Goal: Task Accomplishment & Management: Use online tool/utility

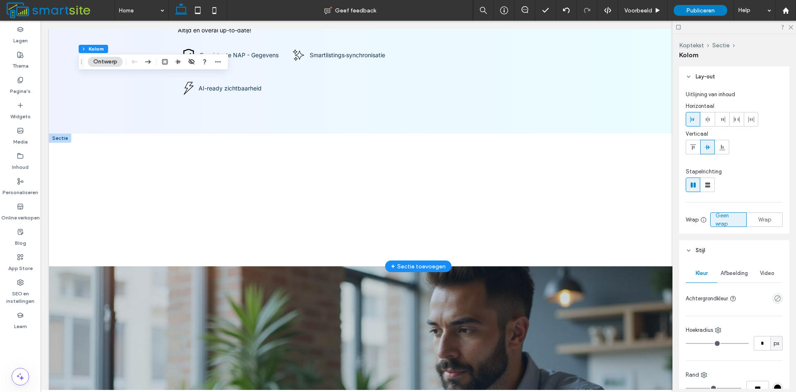
click at [64, 141] on div at bounding box center [60, 138] width 22 height 9
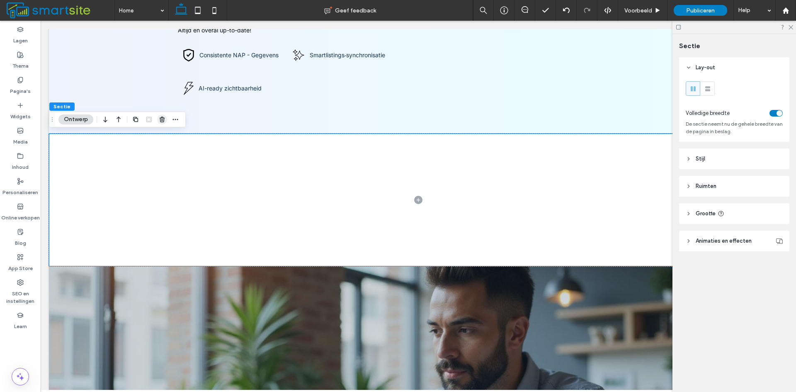
click at [160, 122] on icon "button" at bounding box center [162, 119] width 7 height 7
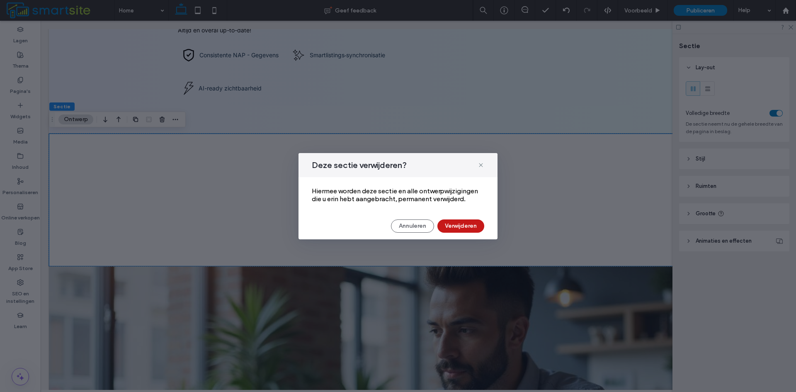
click at [465, 227] on button "Verwijderen" at bounding box center [460, 225] width 47 height 13
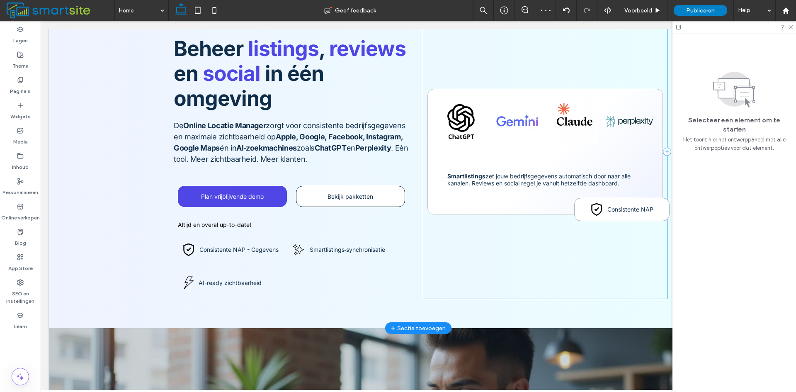
scroll to position [83, 0]
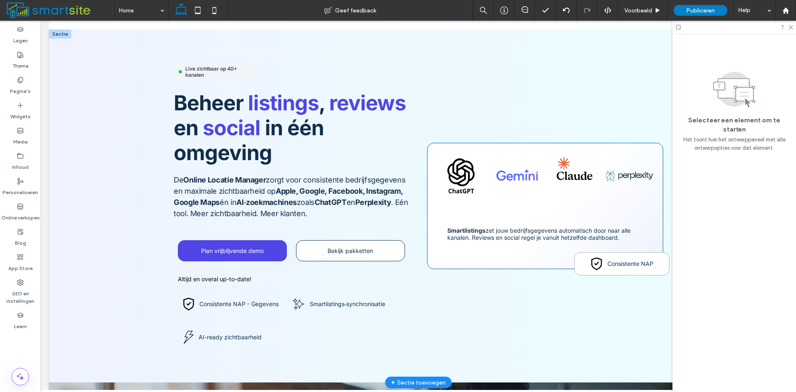
click at [595, 262] on icon at bounding box center [596, 264] width 10 height 12
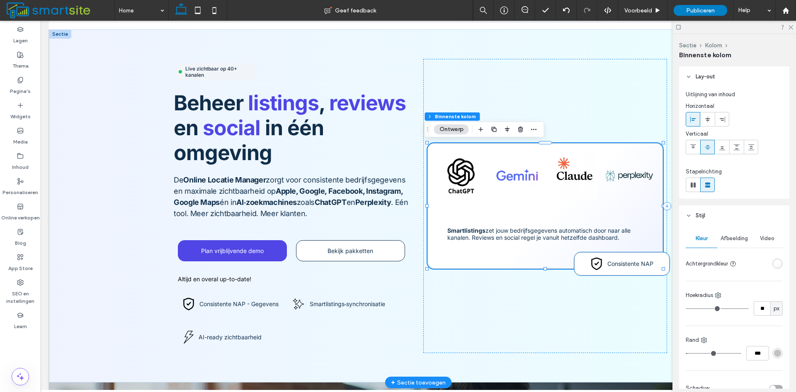
click at [594, 266] on icon at bounding box center [596, 263] width 13 height 13
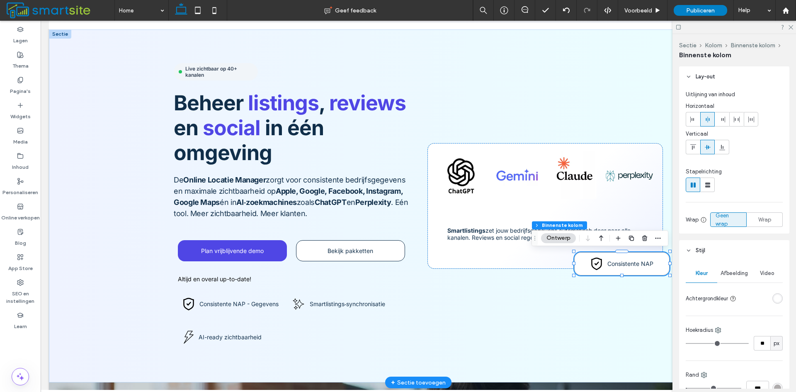
click at [594, 266] on icon at bounding box center [596, 263] width 13 height 13
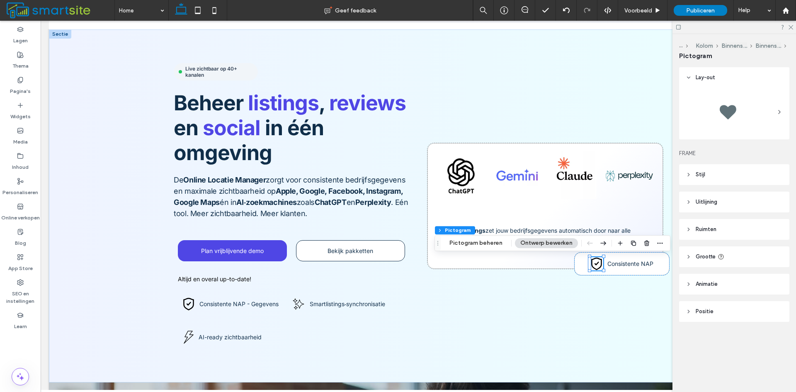
click at [744, 124] on div at bounding box center [727, 111] width 33 height 33
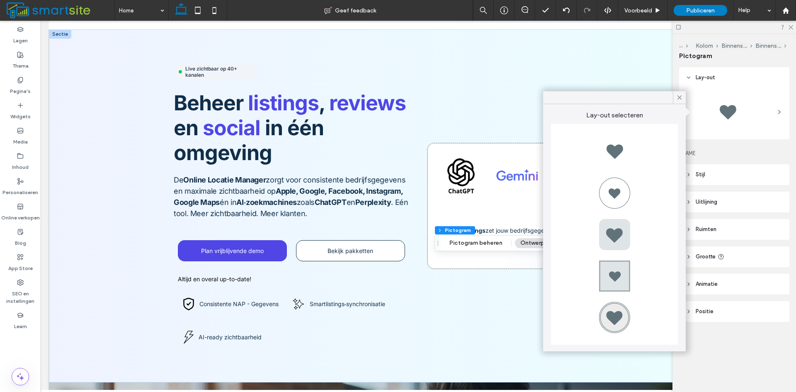
click at [753, 120] on div at bounding box center [734, 111] width 97 height 41
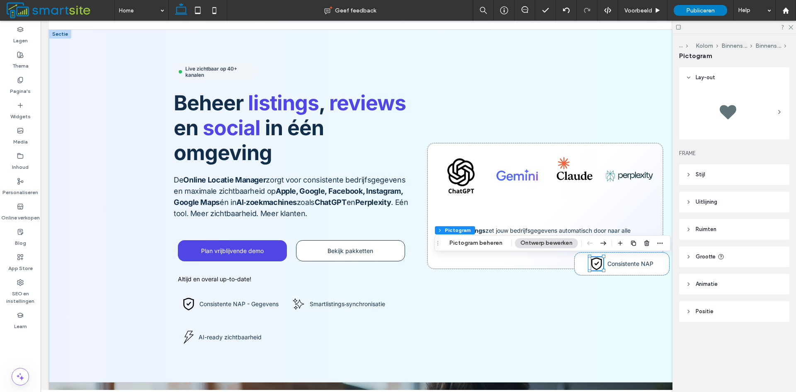
click at [716, 75] on header "Lay-out" at bounding box center [734, 77] width 110 height 21
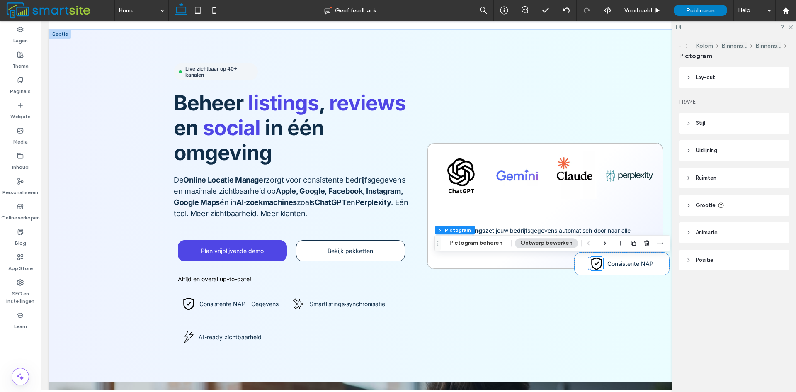
click at [716, 75] on header "Lay-out" at bounding box center [734, 77] width 110 height 21
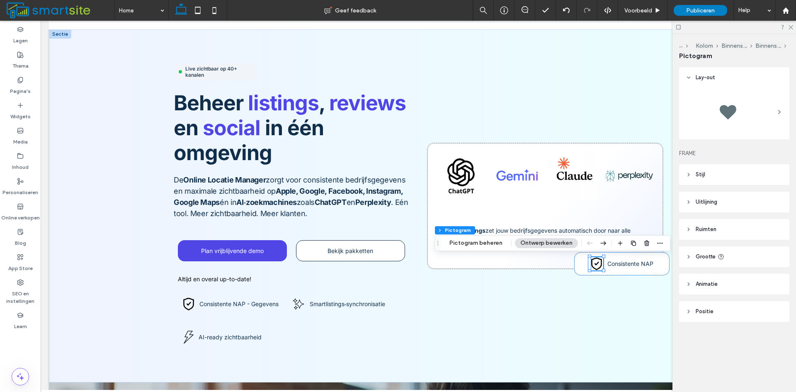
click at [782, 115] on icon at bounding box center [779, 112] width 7 height 7
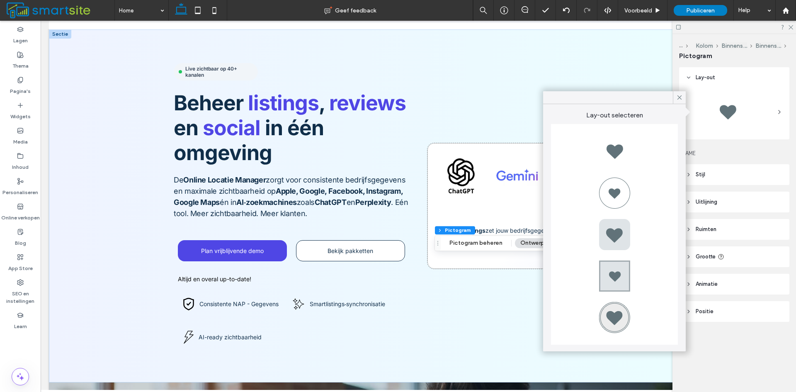
click at [618, 312] on div at bounding box center [614, 317] width 33 height 33
type input "*"
type input "***"
click at [564, 269] on div at bounding box center [614, 234] width 127 height 221
click at [682, 102] on span at bounding box center [679, 97] width 7 height 12
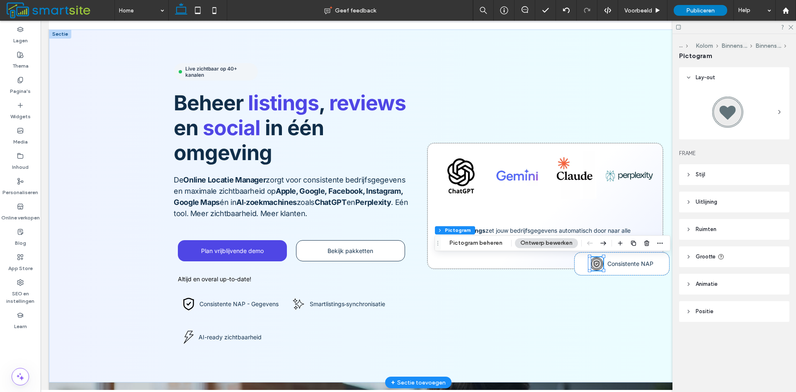
click at [593, 264] on icon at bounding box center [596, 263] width 7 height 7
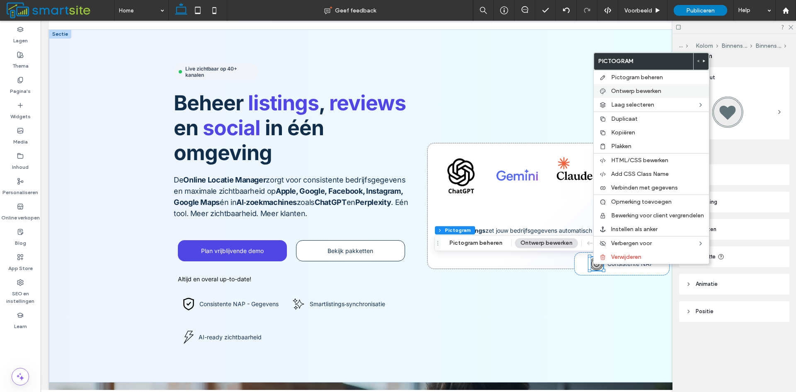
click at [613, 90] on span "Ontwerp bewerken" at bounding box center [636, 90] width 50 height 7
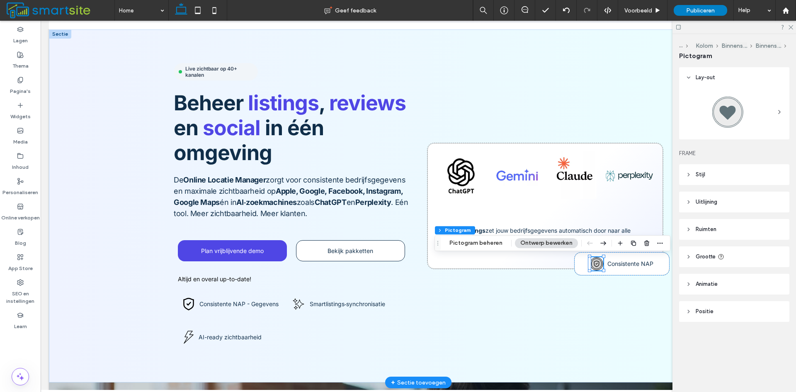
click at [593, 265] on icon at bounding box center [596, 263] width 7 height 7
click at [495, 244] on button "Pictogram beheren" at bounding box center [476, 243] width 64 height 10
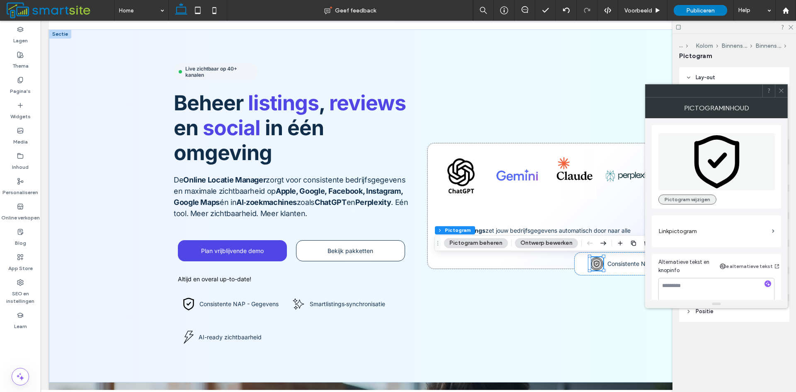
click at [681, 201] on button "Pictogram wijzigen" at bounding box center [688, 199] width 58 height 10
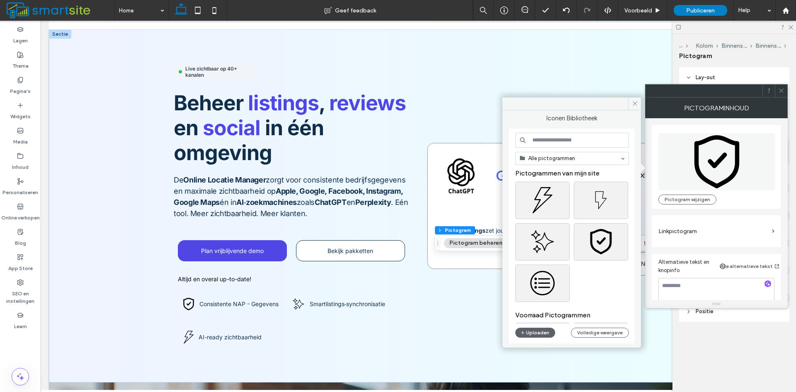
click at [594, 147] on input at bounding box center [572, 140] width 114 height 15
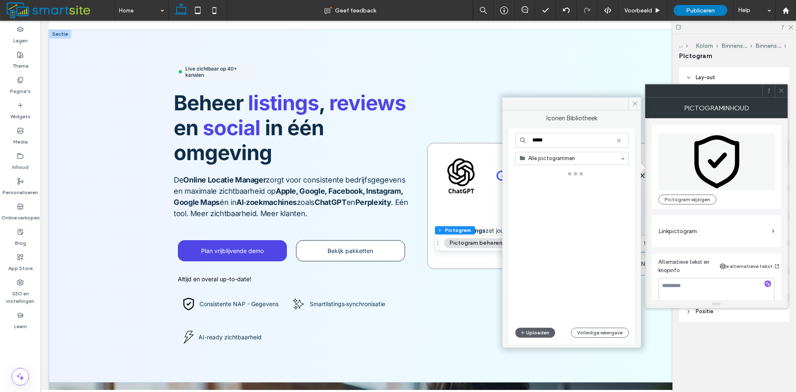
type input "*****"
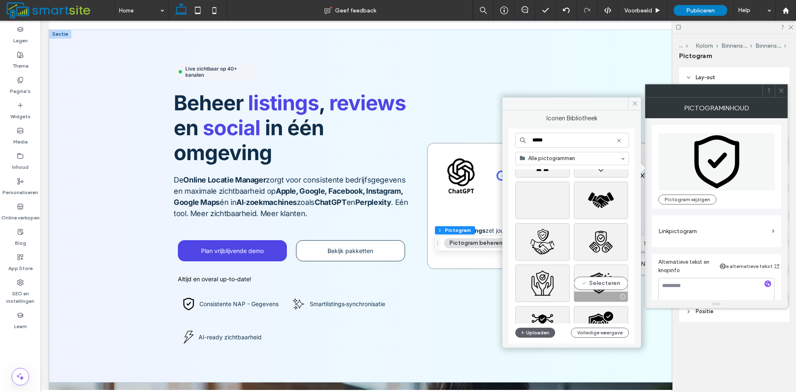
click at [606, 277] on div "Selecteren" at bounding box center [601, 283] width 54 height 37
